Goal: Information Seeking & Learning: Find specific fact

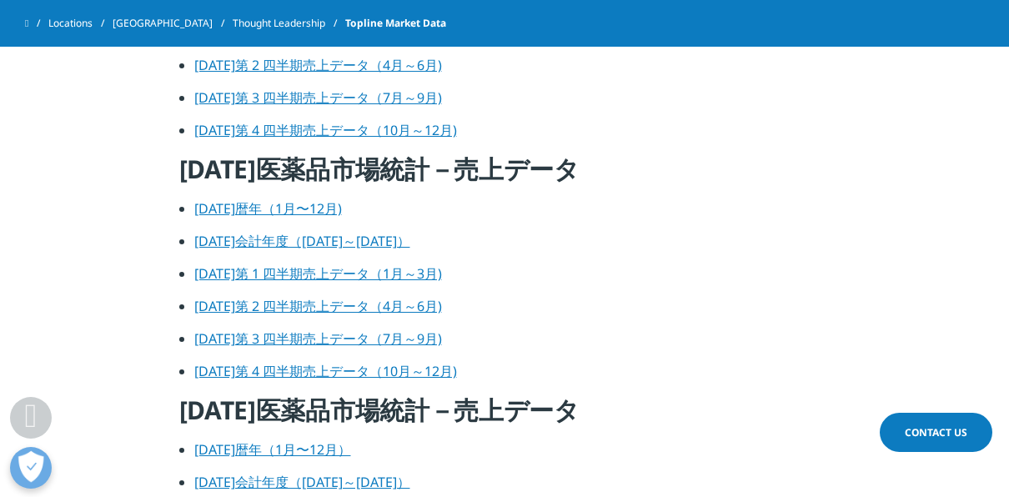
scroll to position [1469, 0]
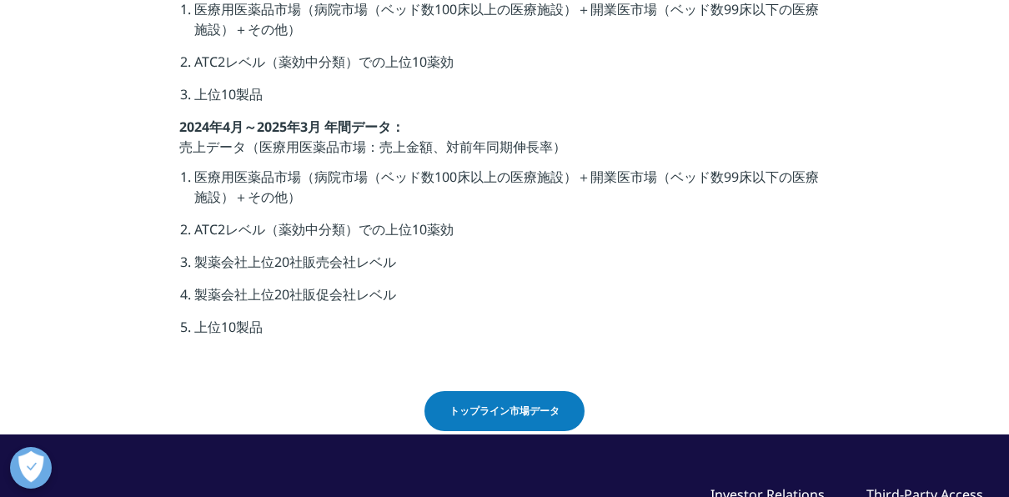
scroll to position [682, 0]
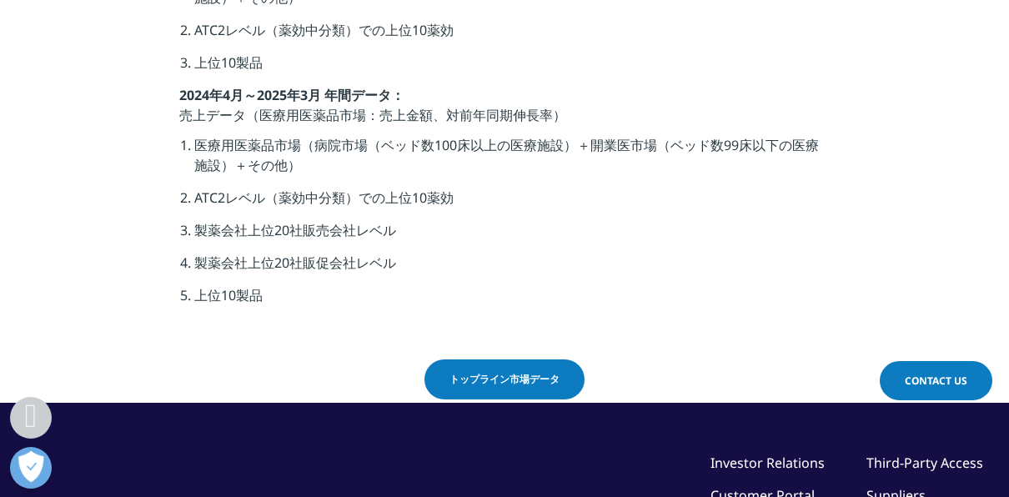
click at [496, 374] on span "トップライン市場データ" at bounding box center [505, 379] width 110 height 15
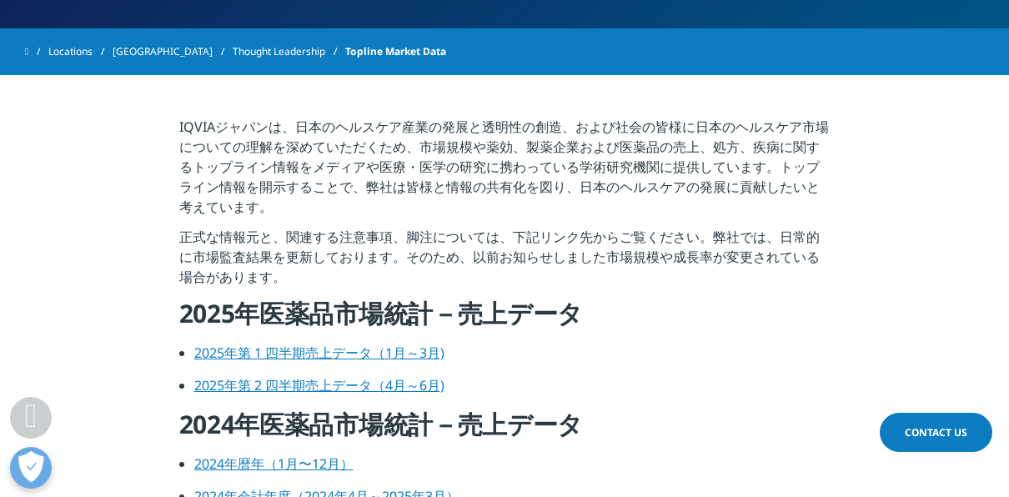
scroll to position [517, 0]
